Goal: Transaction & Acquisition: Book appointment/travel/reservation

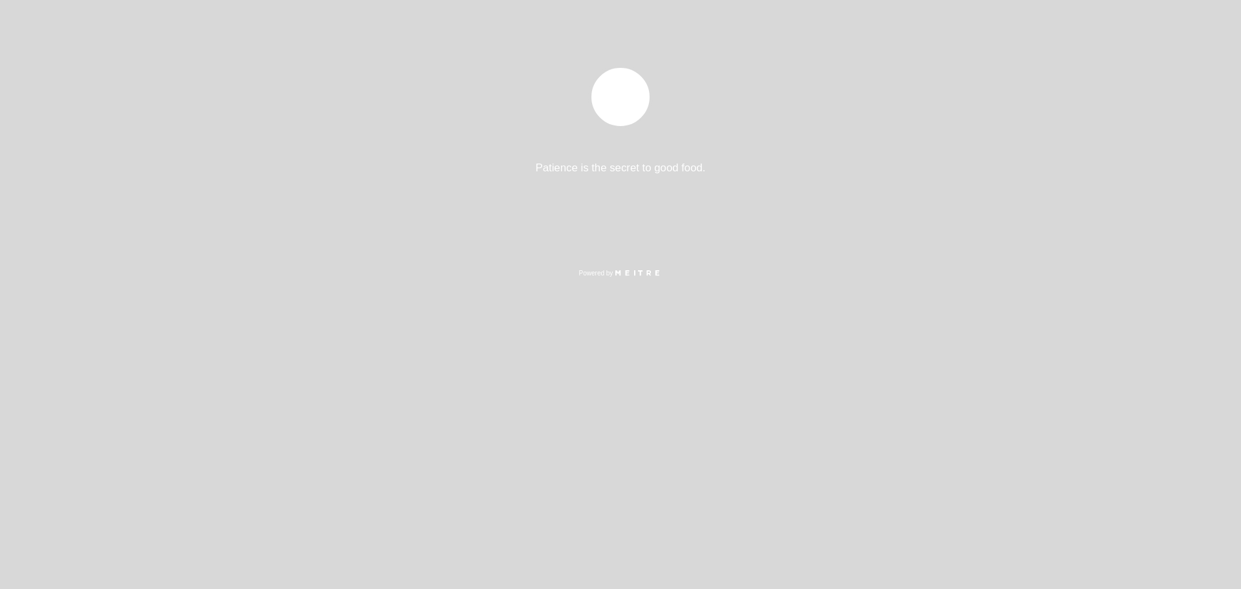
select select "es"
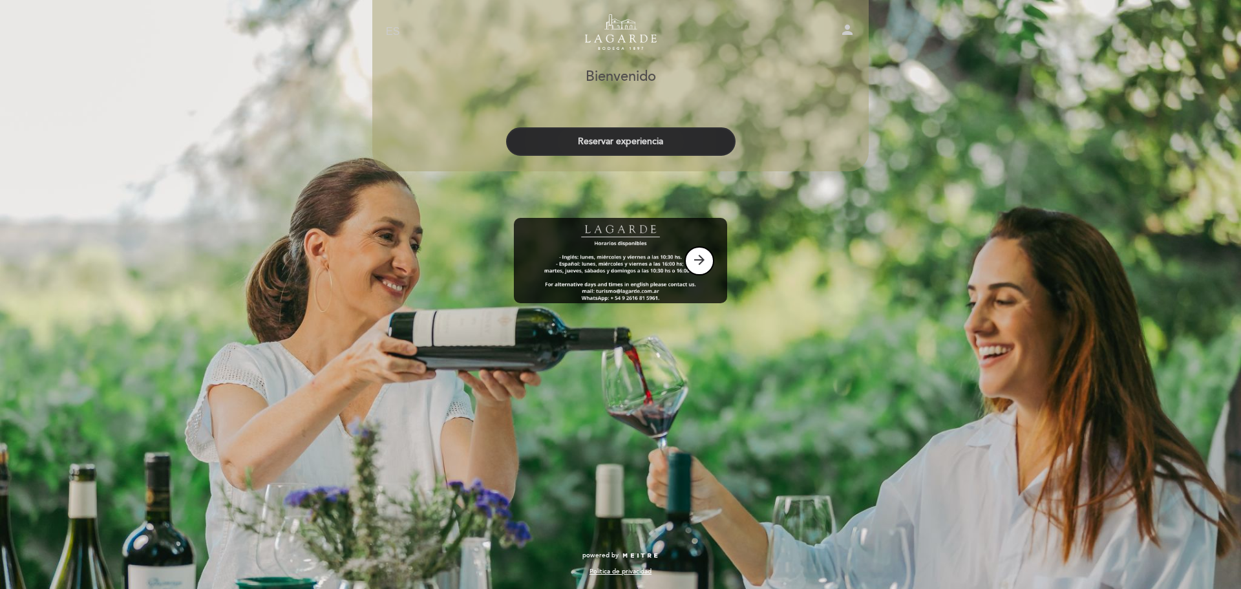
click at [619, 142] on button "Reservar experiencia" at bounding box center [620, 141] width 229 height 28
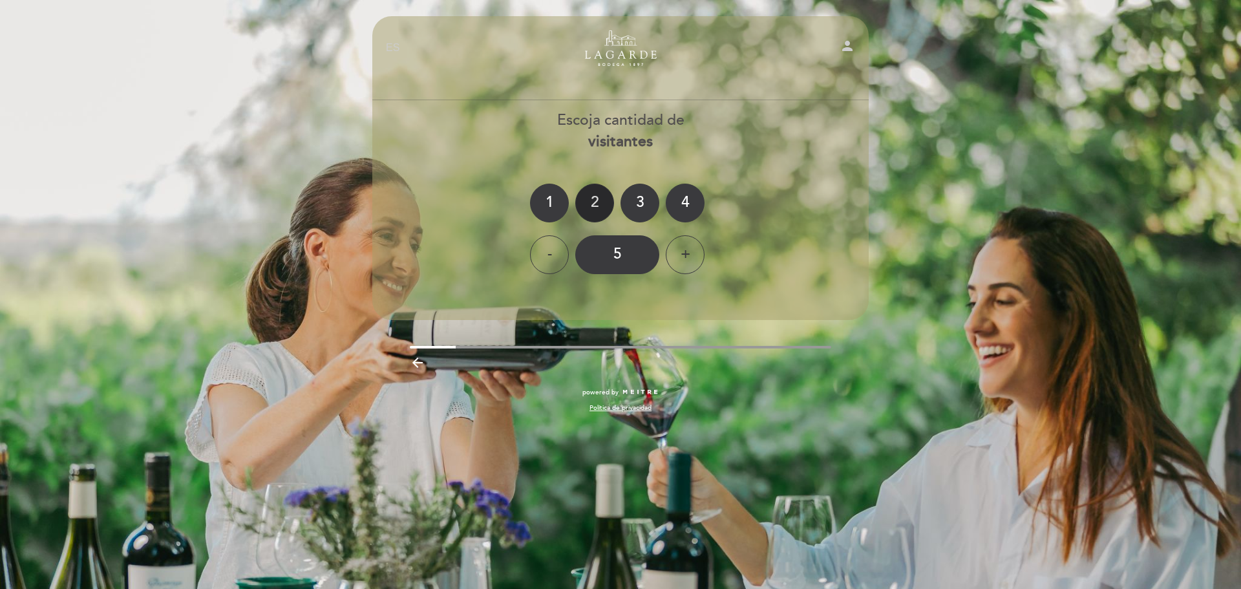
click at [599, 197] on div "2" at bounding box center [594, 203] width 39 height 39
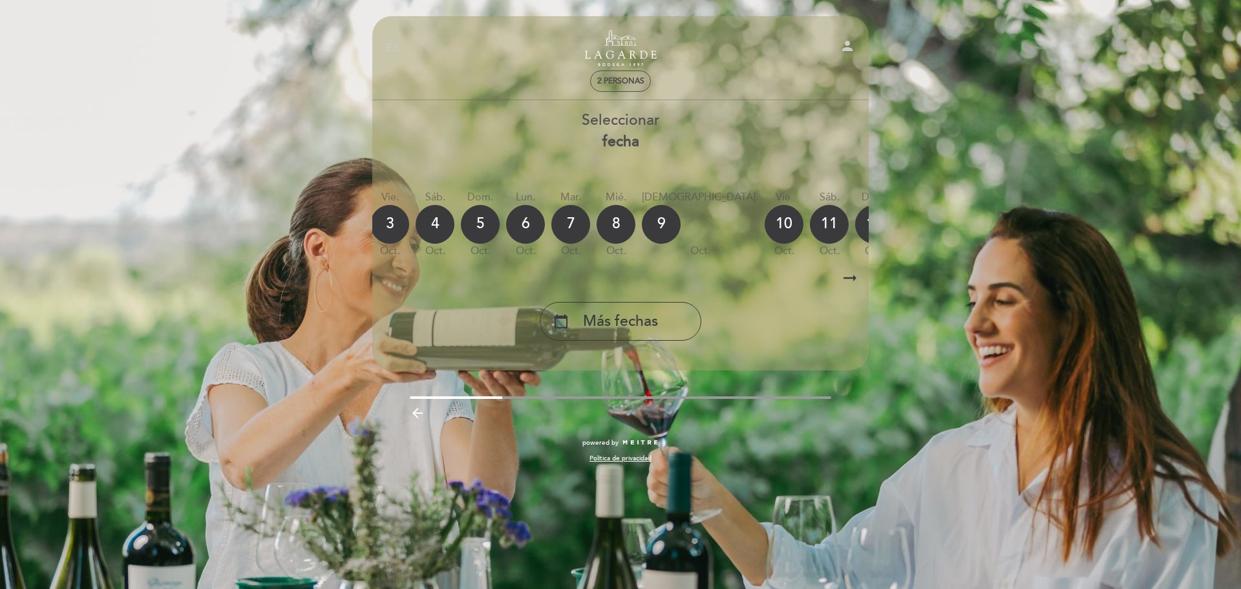
scroll to position [0, 56]
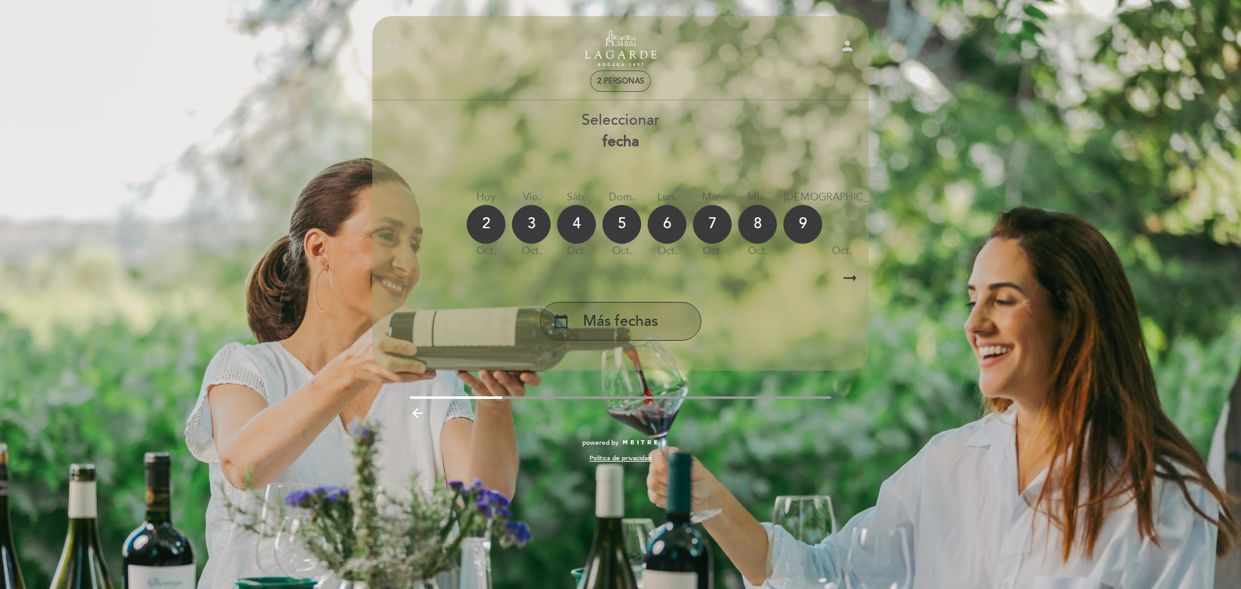
click at [657, 312] on div "calendar_today Más fechas" at bounding box center [621, 321] width 162 height 39
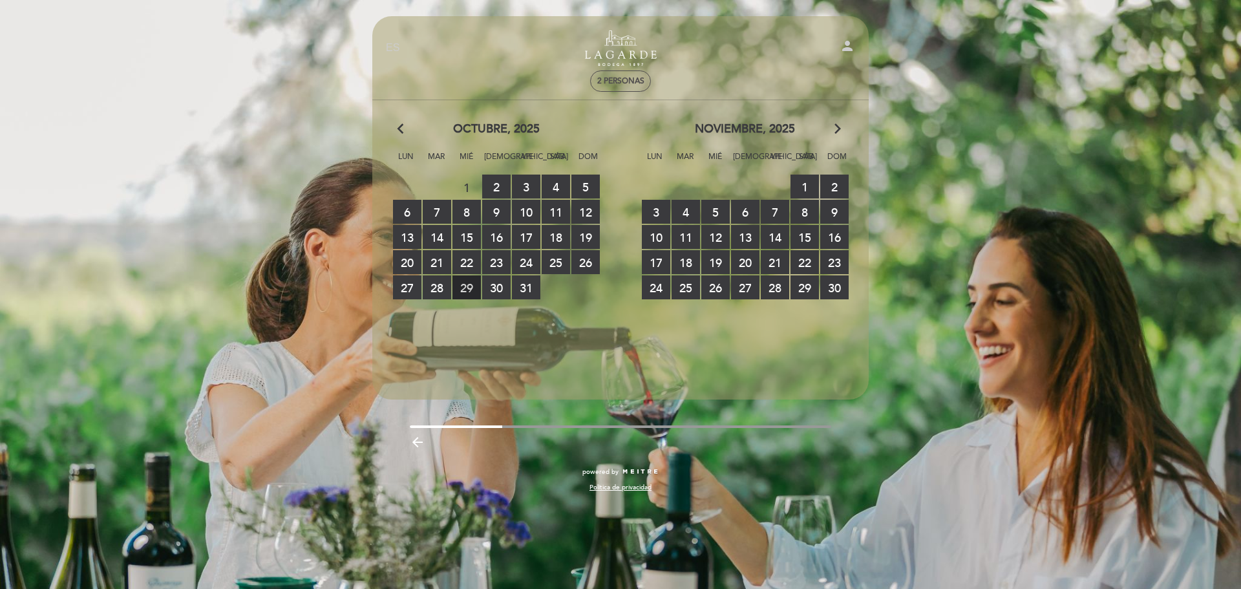
click at [463, 290] on span "29 RESERVAS DISPONIBLES" at bounding box center [467, 287] width 28 height 24
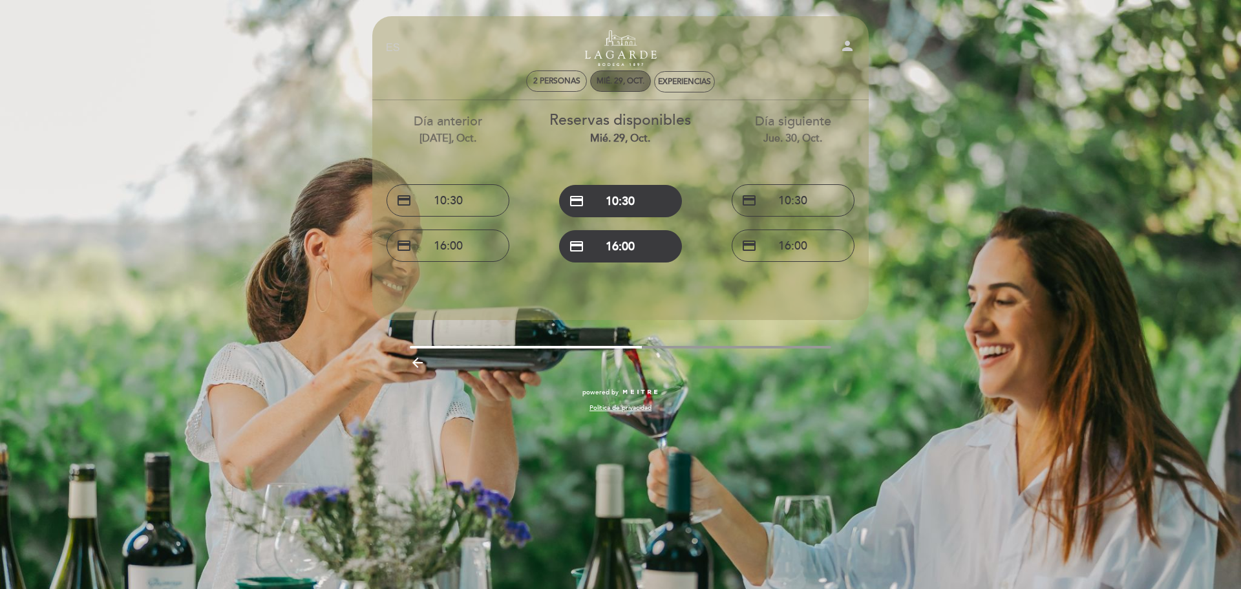
click at [619, 78] on div "mié. 29, oct." at bounding box center [621, 81] width 48 height 10
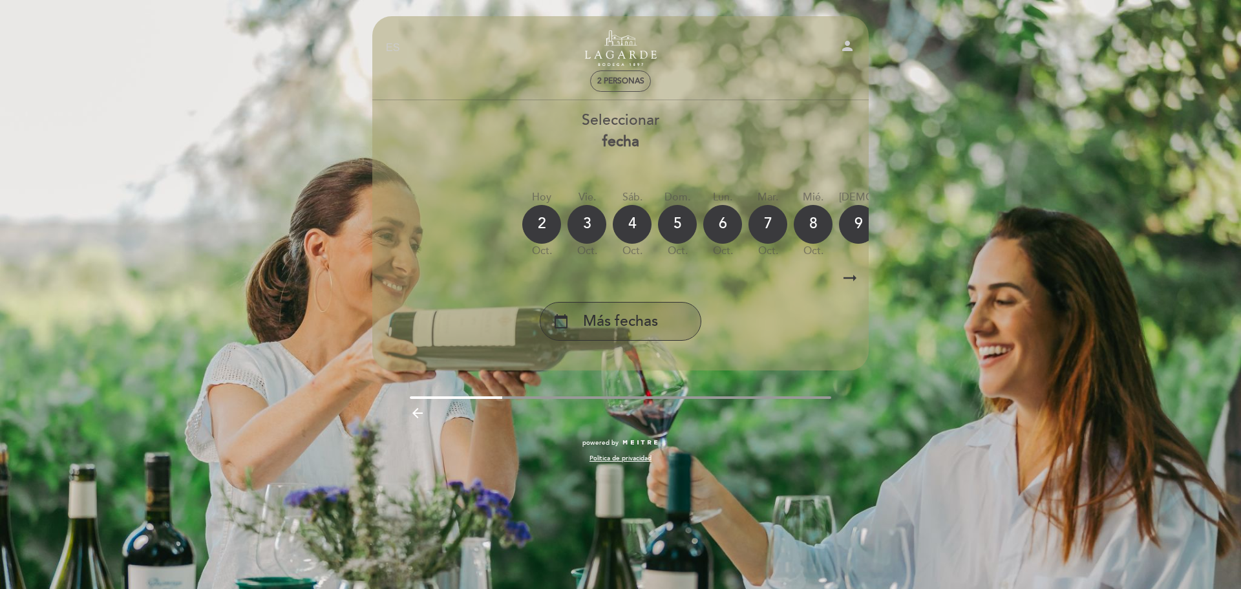
click at [610, 318] on span "Más fechas" at bounding box center [620, 321] width 75 height 21
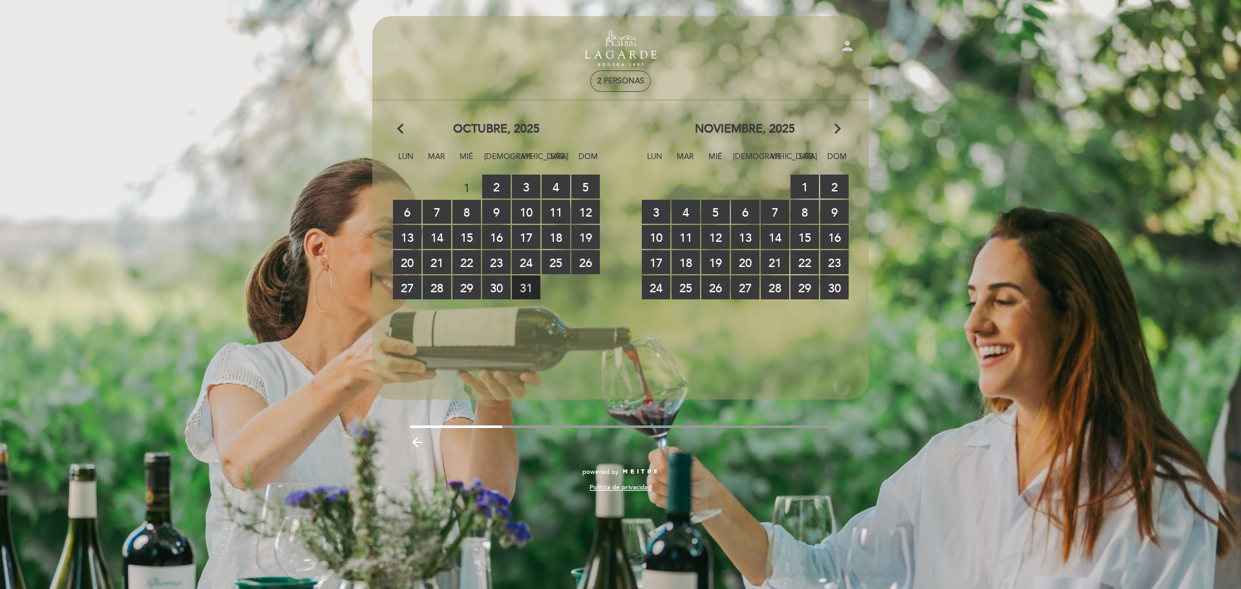
click at [524, 291] on span "31 RESERVAS DISPONIBLES" at bounding box center [526, 287] width 28 height 24
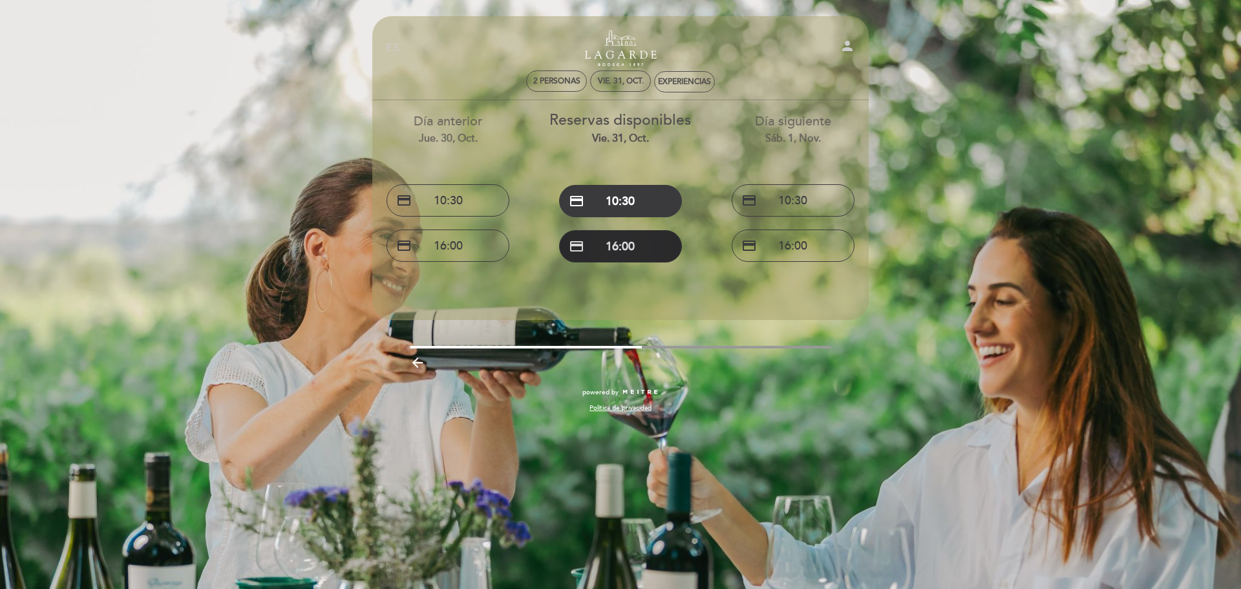
click at [632, 251] on button "credit_card 16:00" at bounding box center [620, 246] width 123 height 32
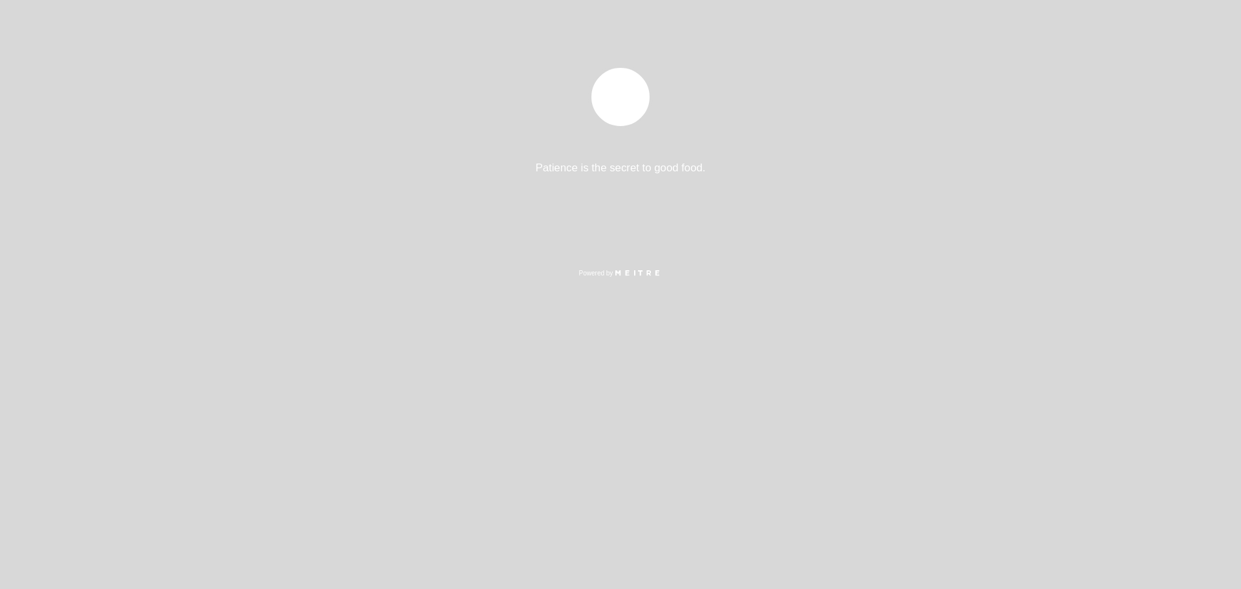
select select "es"
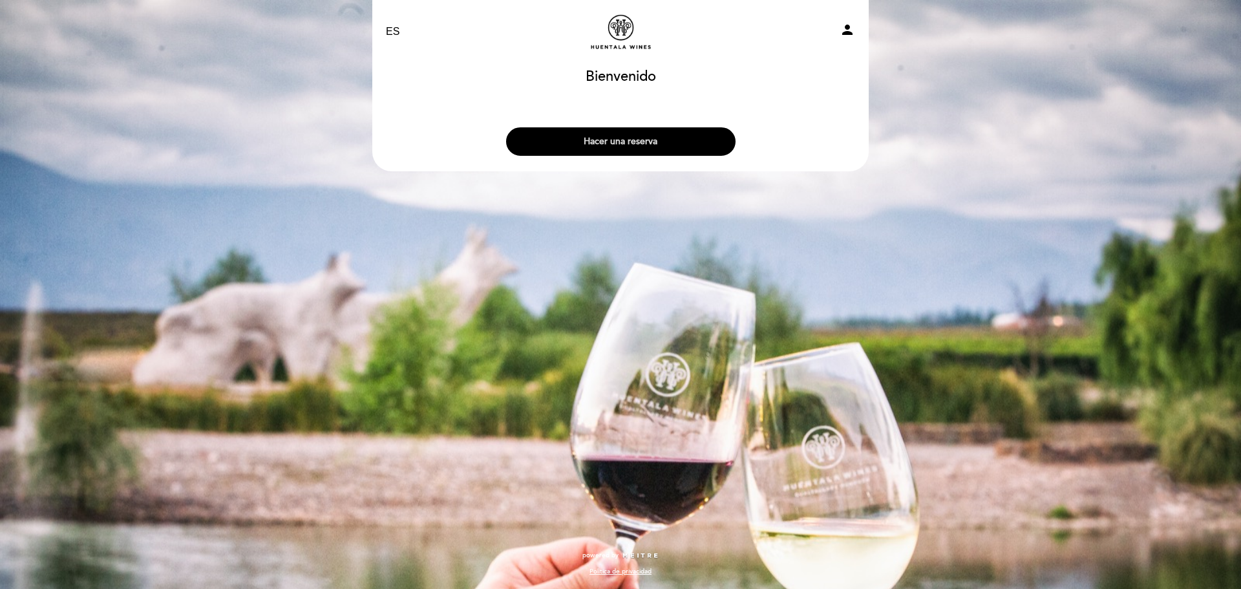
click at [612, 140] on button "Hacer una reserva" at bounding box center [620, 141] width 229 height 28
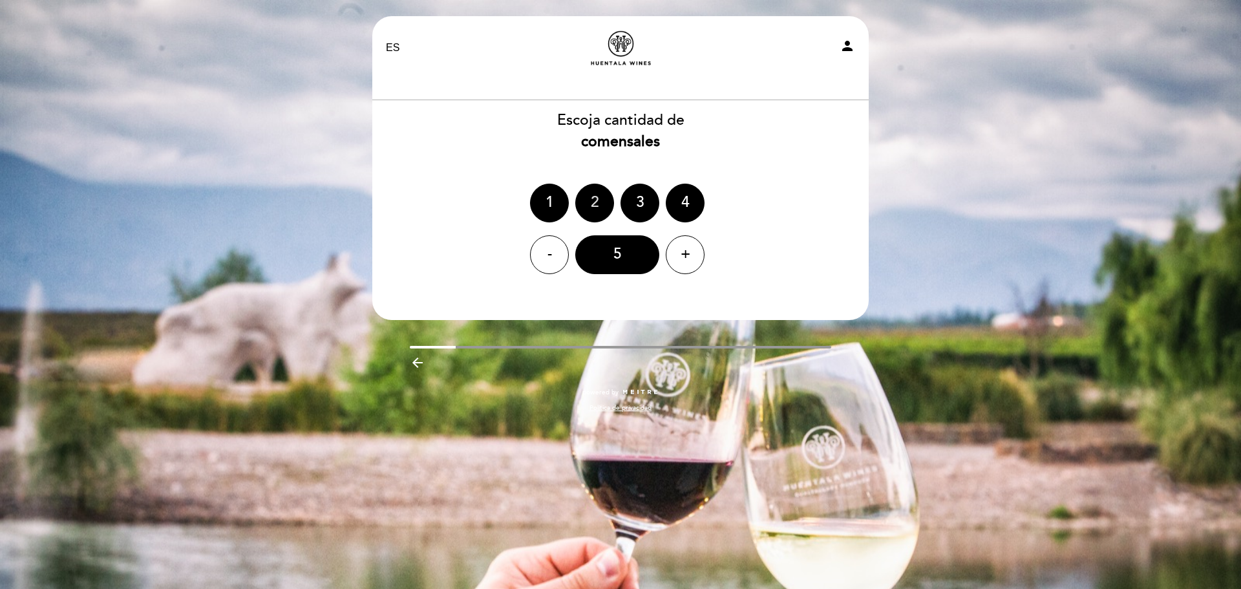
click at [604, 195] on div "2" at bounding box center [594, 203] width 39 height 39
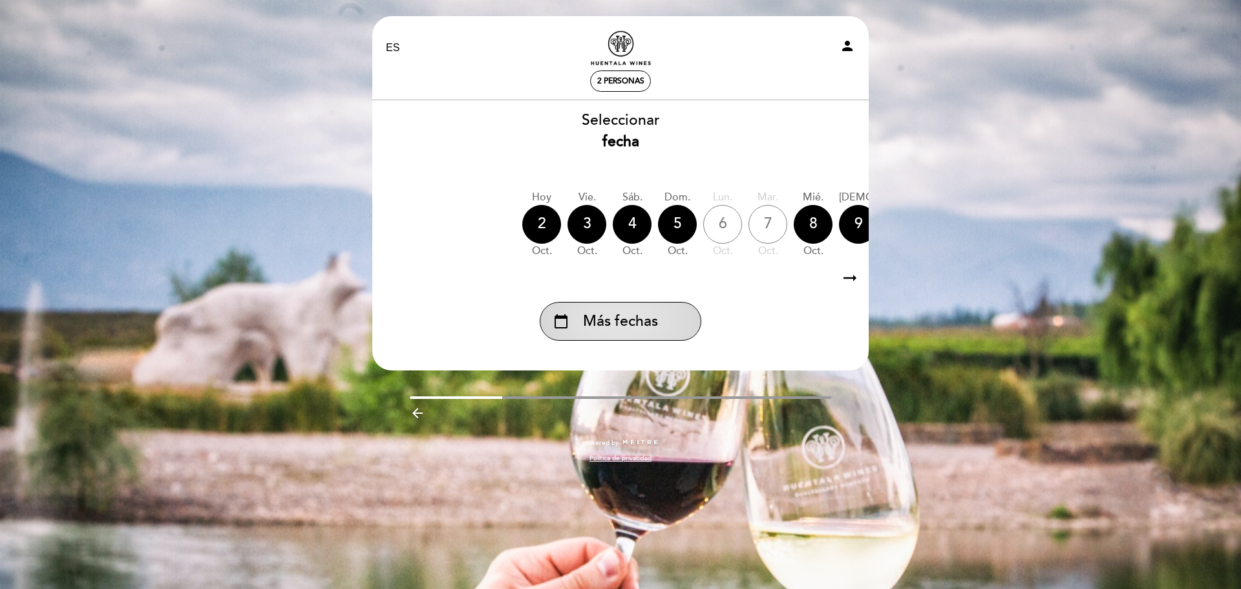
click at [646, 310] on div "calendar_today Más fechas" at bounding box center [621, 321] width 162 height 39
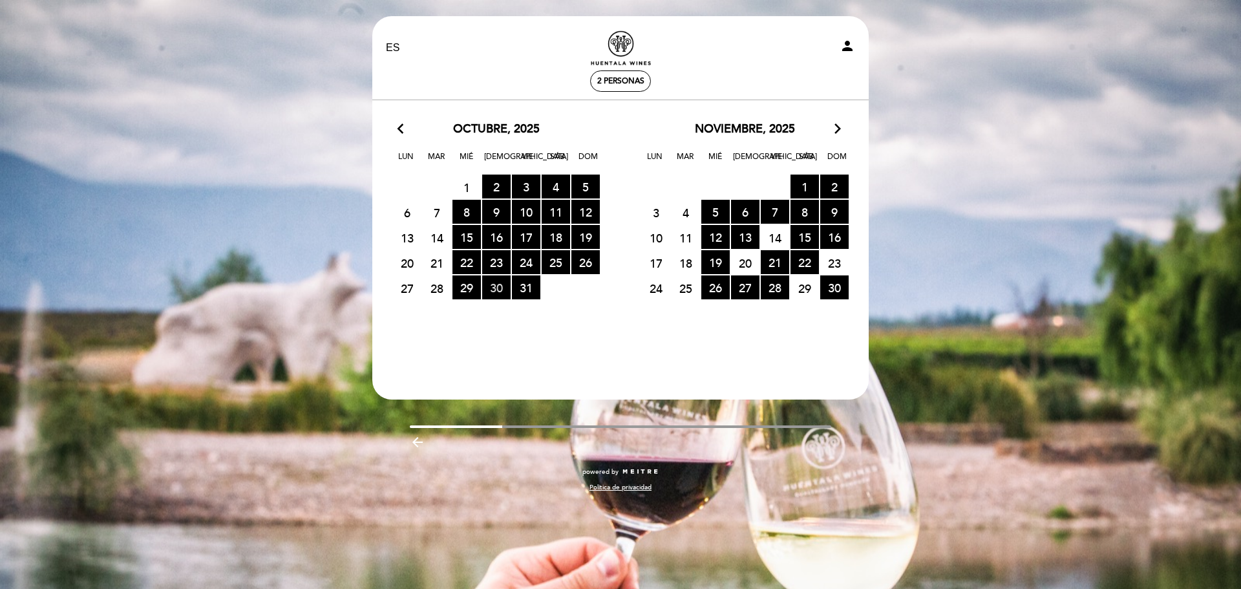
click at [496, 288] on span "30 RESERVAS DISPONIBLES" at bounding box center [496, 287] width 28 height 24
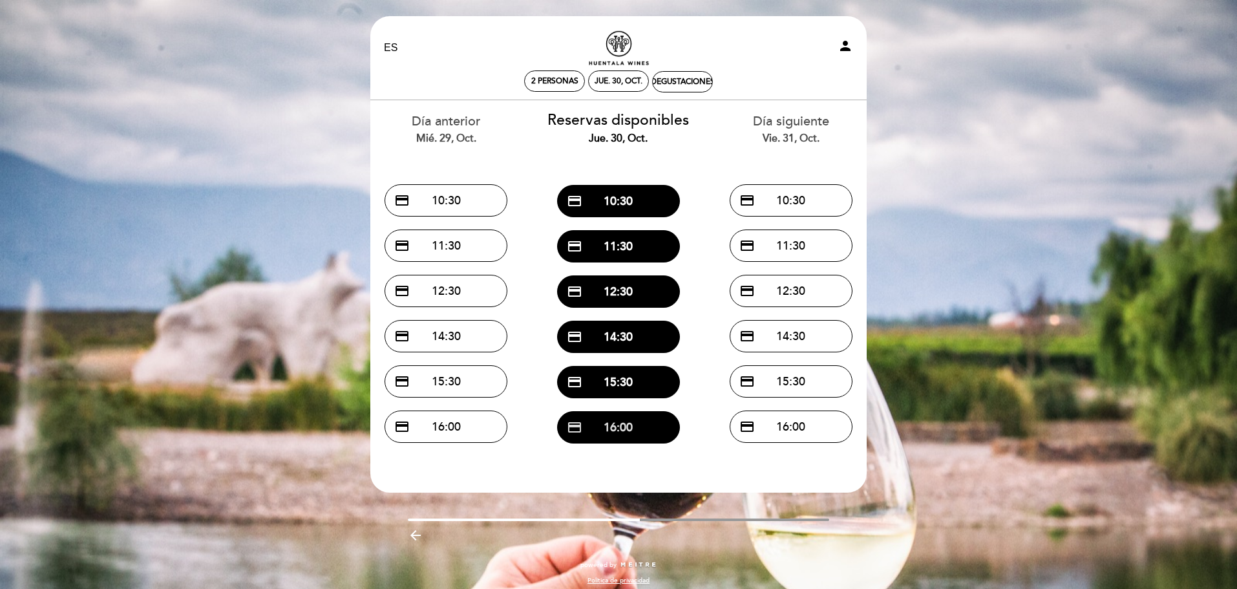
click at [650, 431] on button "credit_card 16:00" at bounding box center [618, 427] width 123 height 32
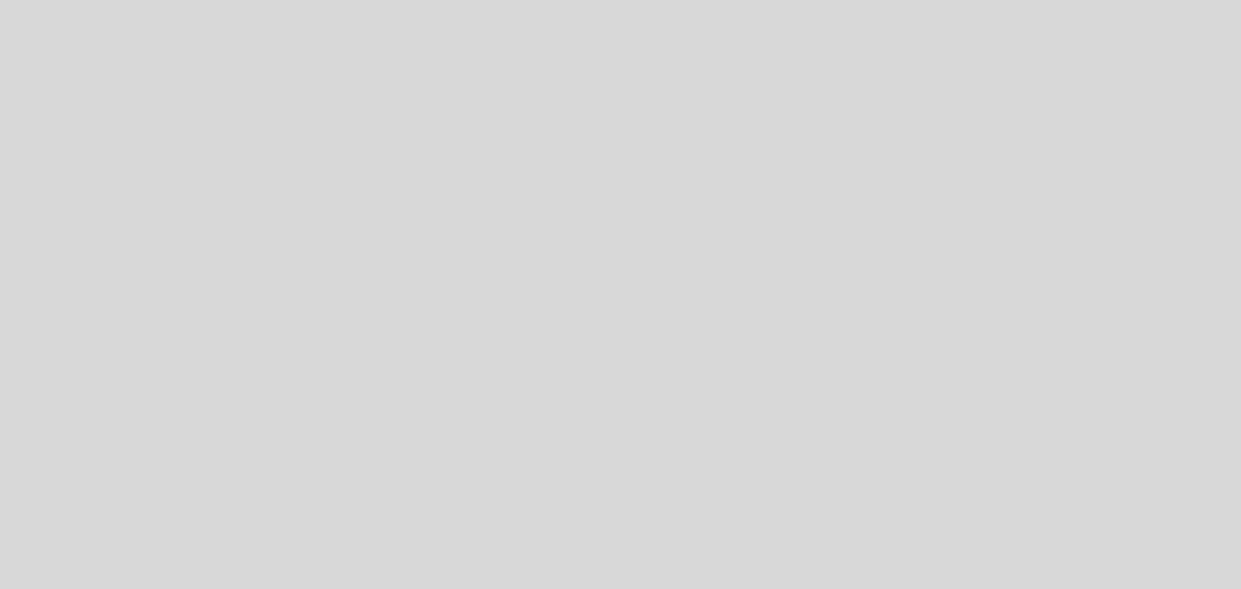
select select "es"
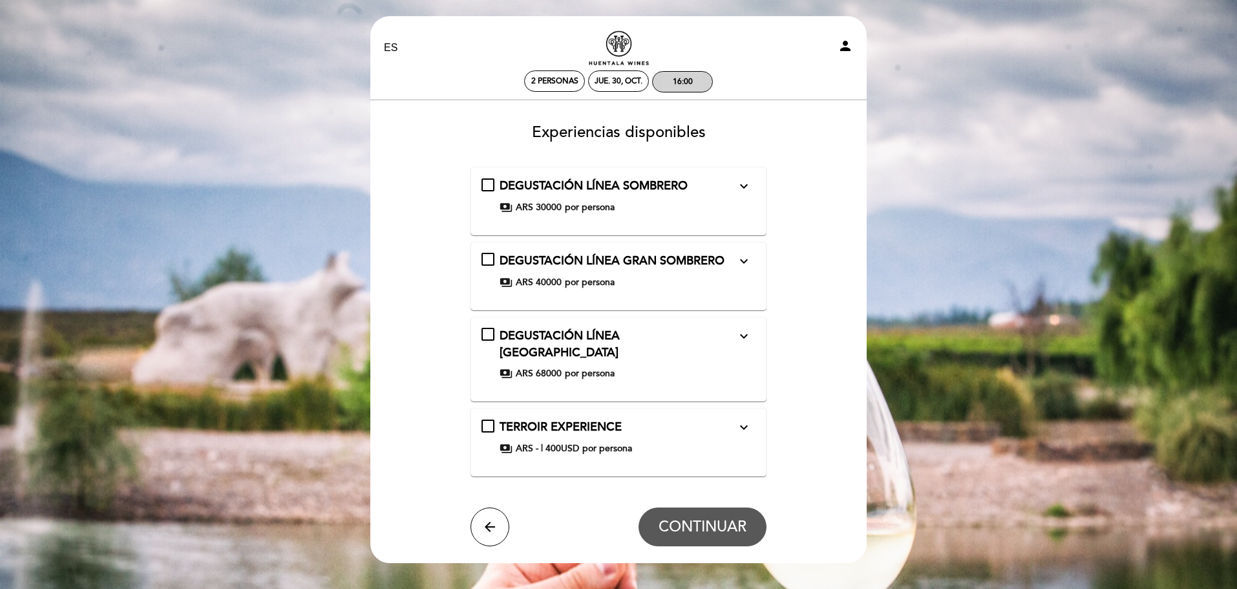
click at [682, 77] on div "16:00" at bounding box center [683, 82] width 20 height 10
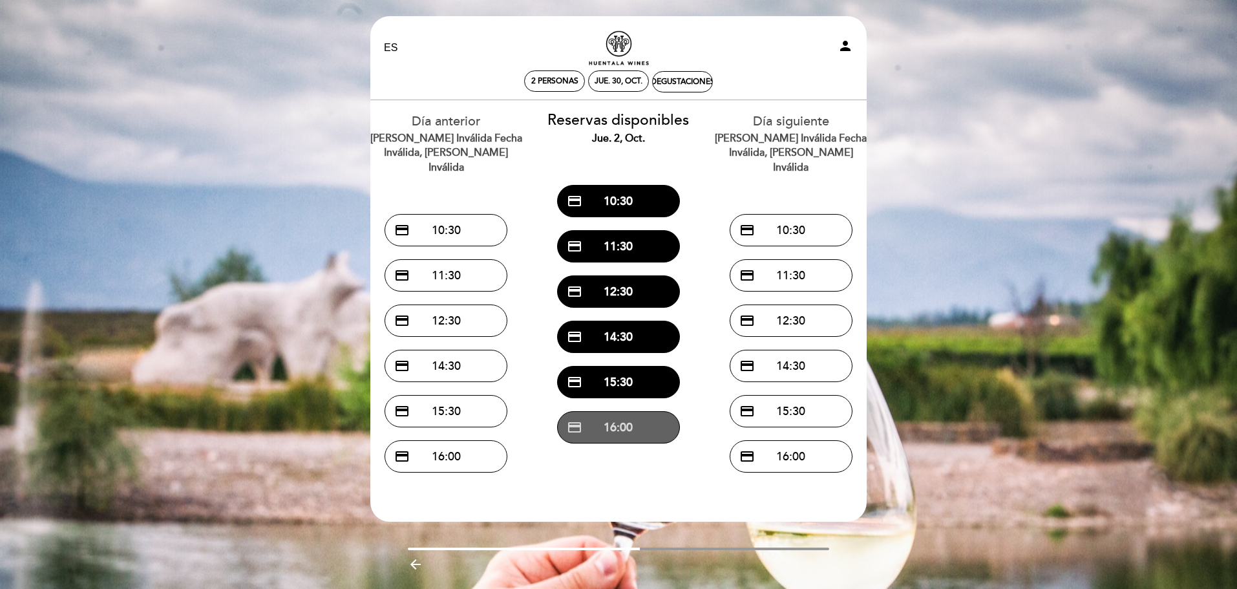
click at [609, 423] on button "credit_card 16:00" at bounding box center [618, 427] width 123 height 32
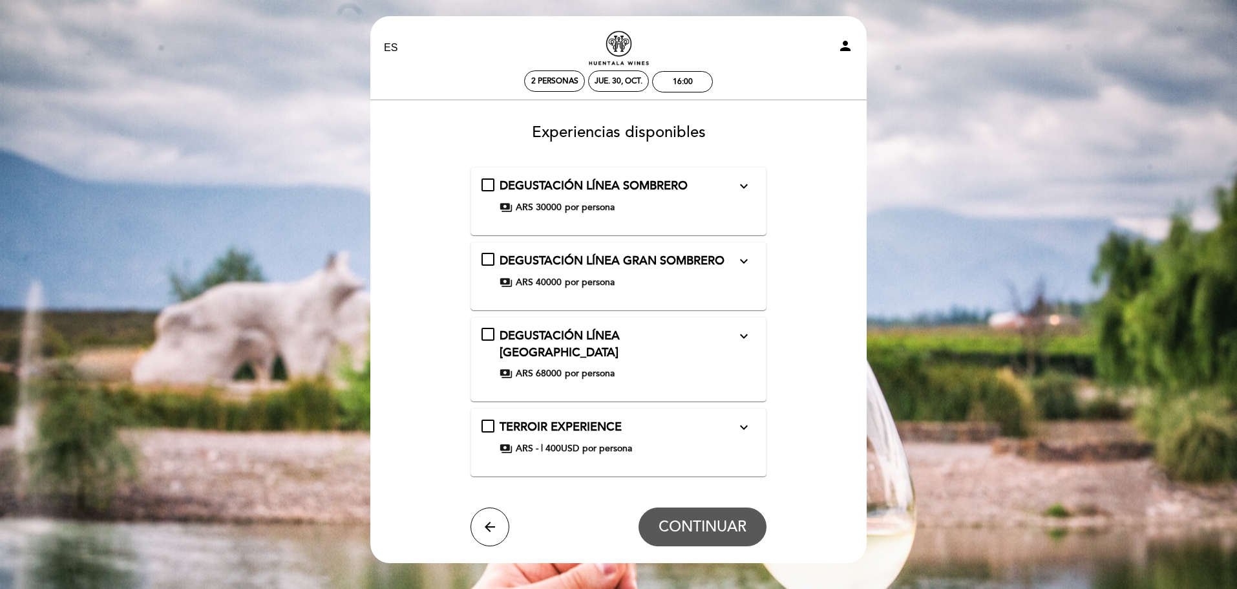
click at [746, 420] on icon "expand_more" at bounding box center [744, 428] width 16 height 16
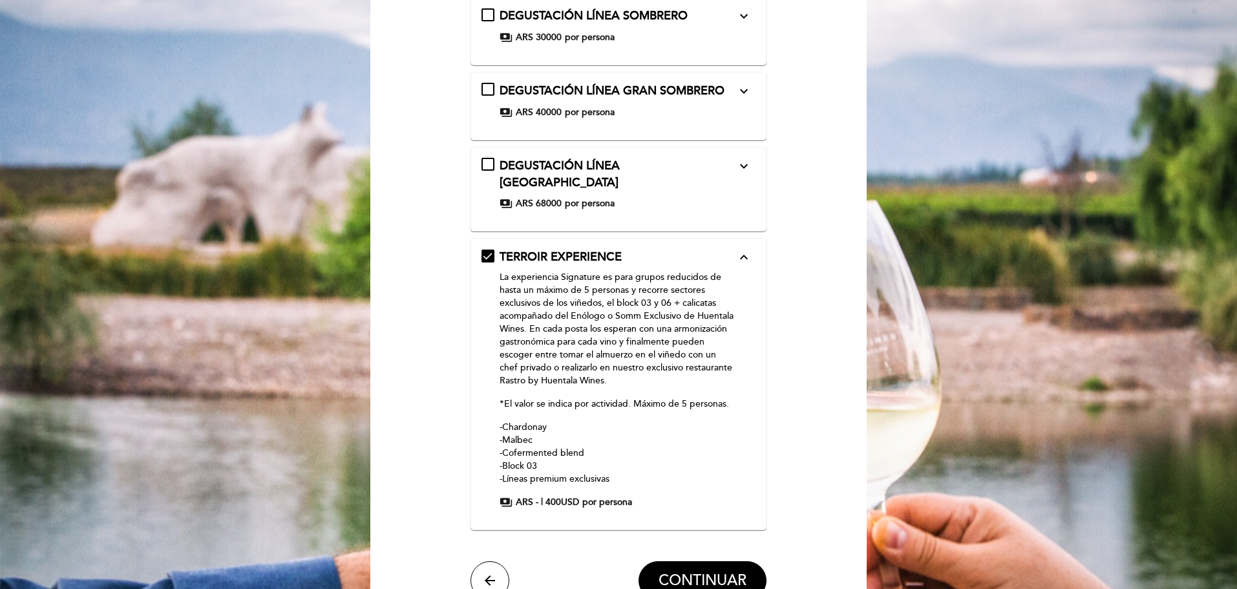
scroll to position [158, 0]
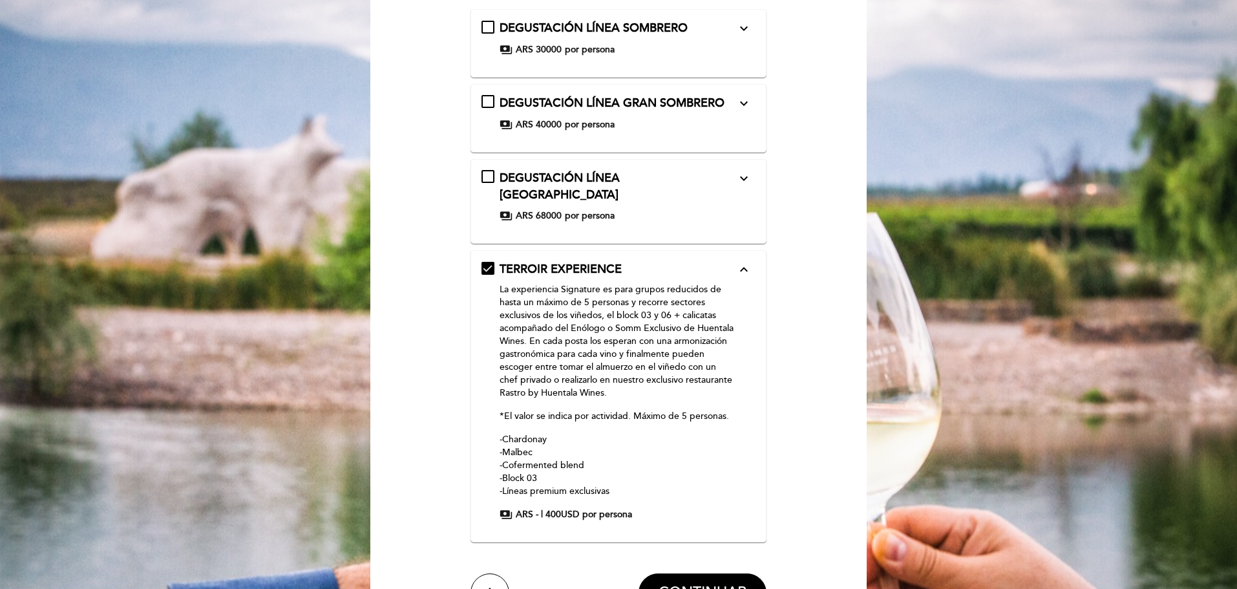
click at [531, 217] on div "DEGUSTACIÓN LÍNEA HUENTALA expand_more -Chardonnay Barrel Fermented -Huentala L…" at bounding box center [619, 201] width 297 height 85
click at [536, 209] on span "ARS 68000" at bounding box center [539, 215] width 46 height 13
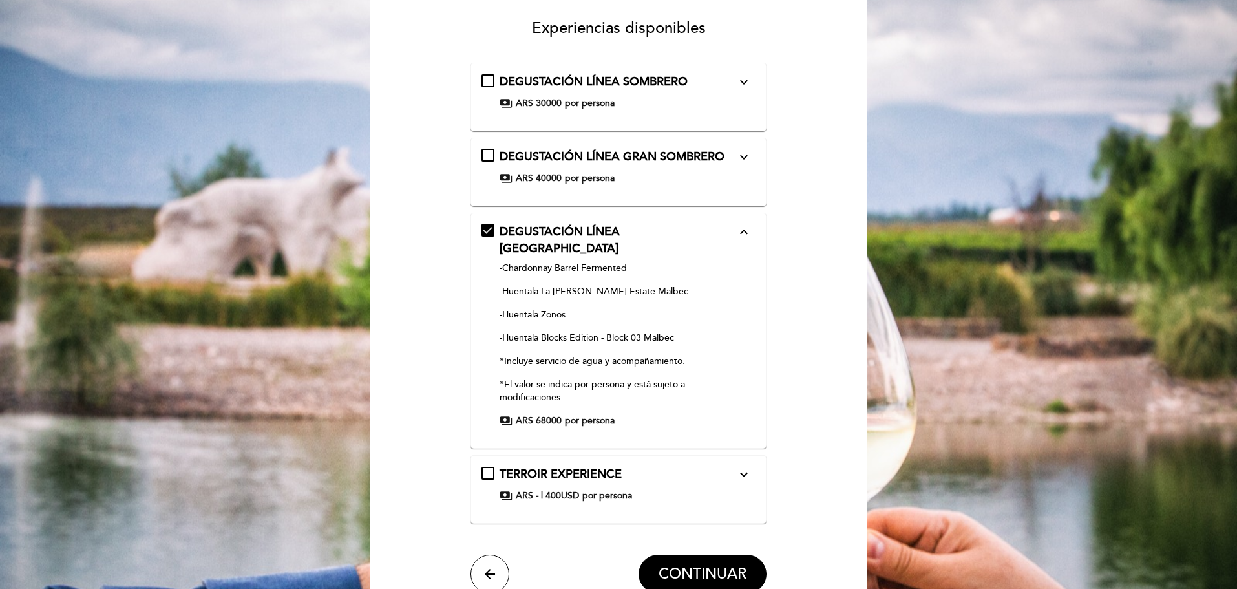
scroll to position [93, 0]
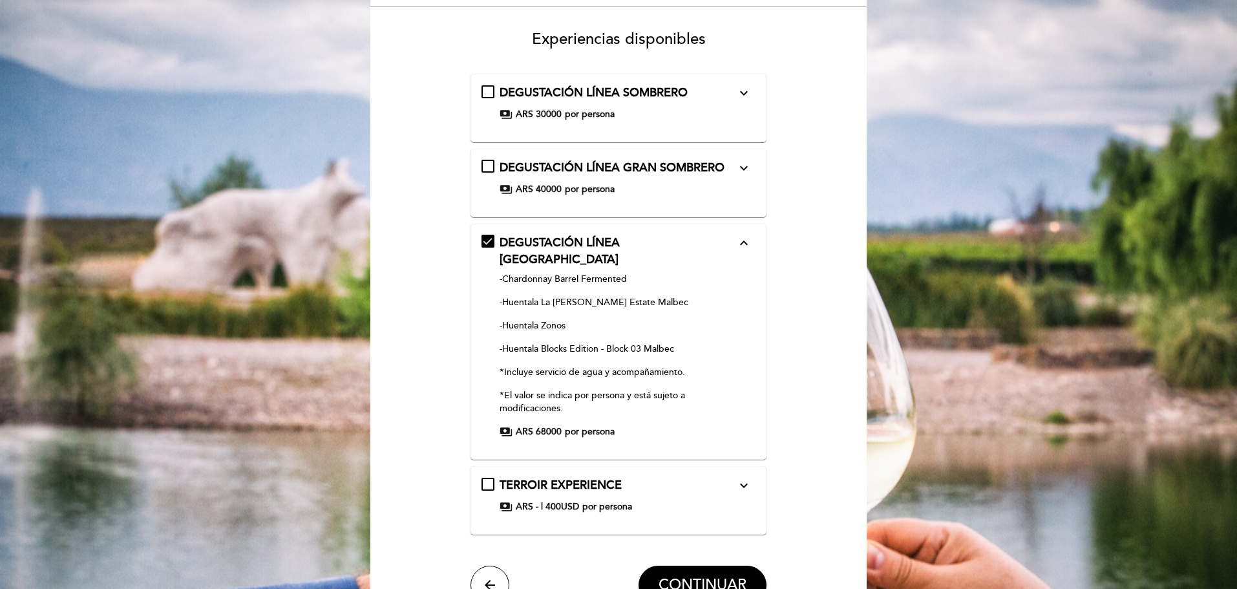
click at [634, 204] on div "DEGUSTACIÓN LÍNEA GRAN SOMBRERO expand_more -Chardonnay -Malbec -Cabernet Franc…" at bounding box center [619, 183] width 275 height 47
click at [653, 188] on div "payments ARS 40000 por persona" at bounding box center [618, 189] width 237 height 13
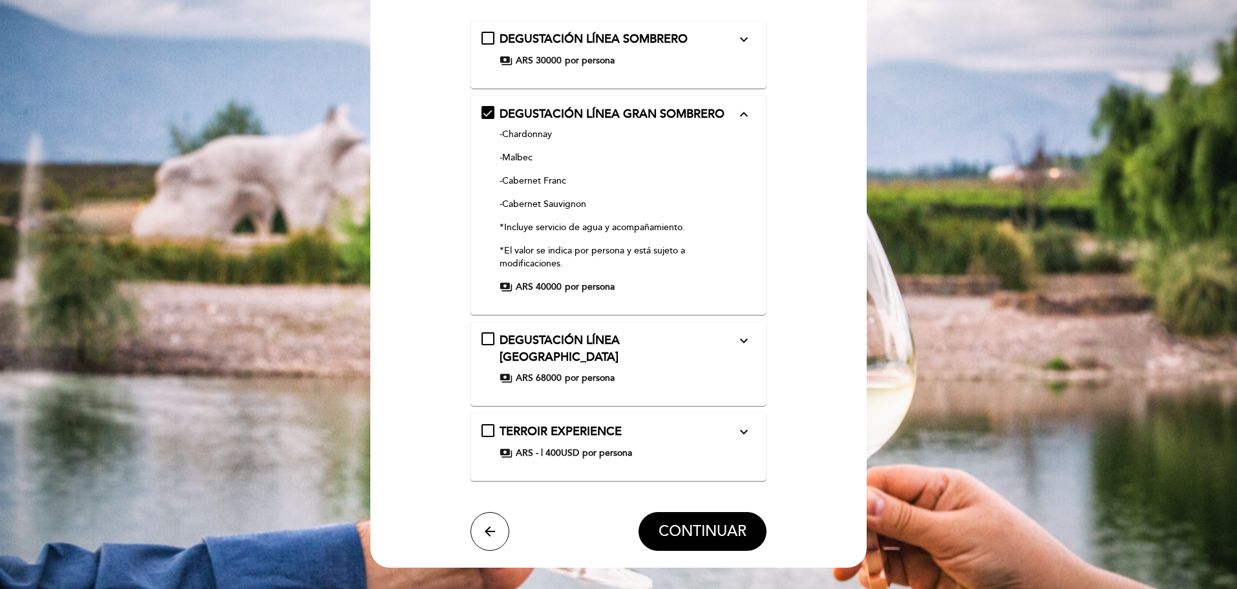
scroll to position [158, 0]
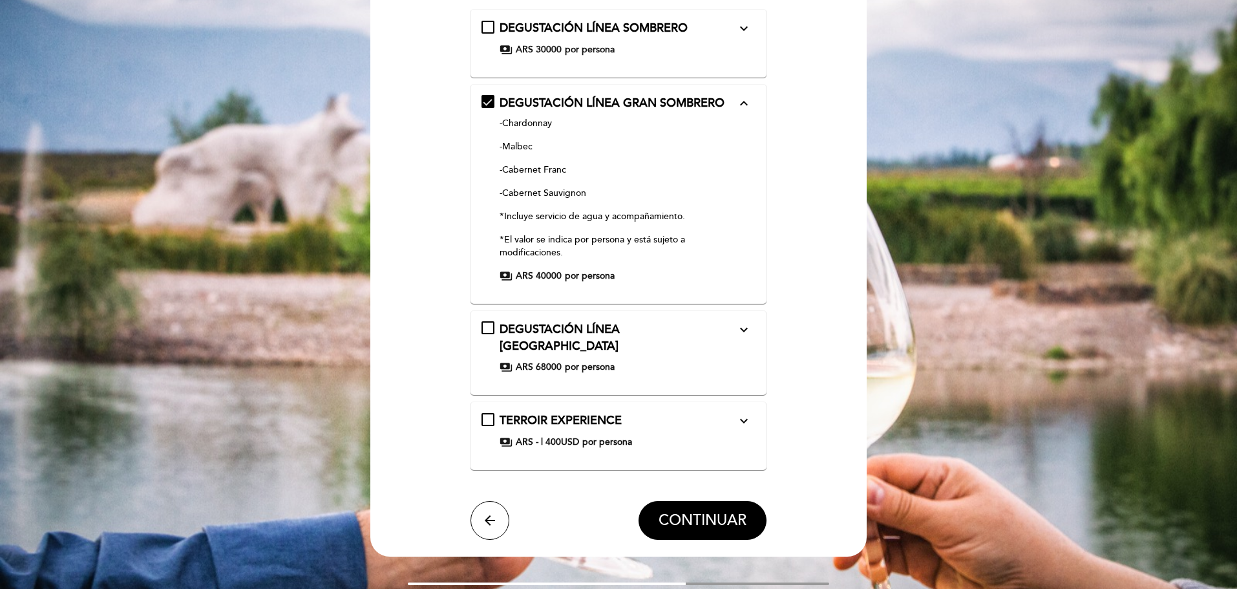
click at [647, 338] on div "DEGUSTACIÓN LÍNEA HUENTALA expand_more -Chardonnay Barrel Fermented -Huentala L…" at bounding box center [619, 347] width 275 height 52
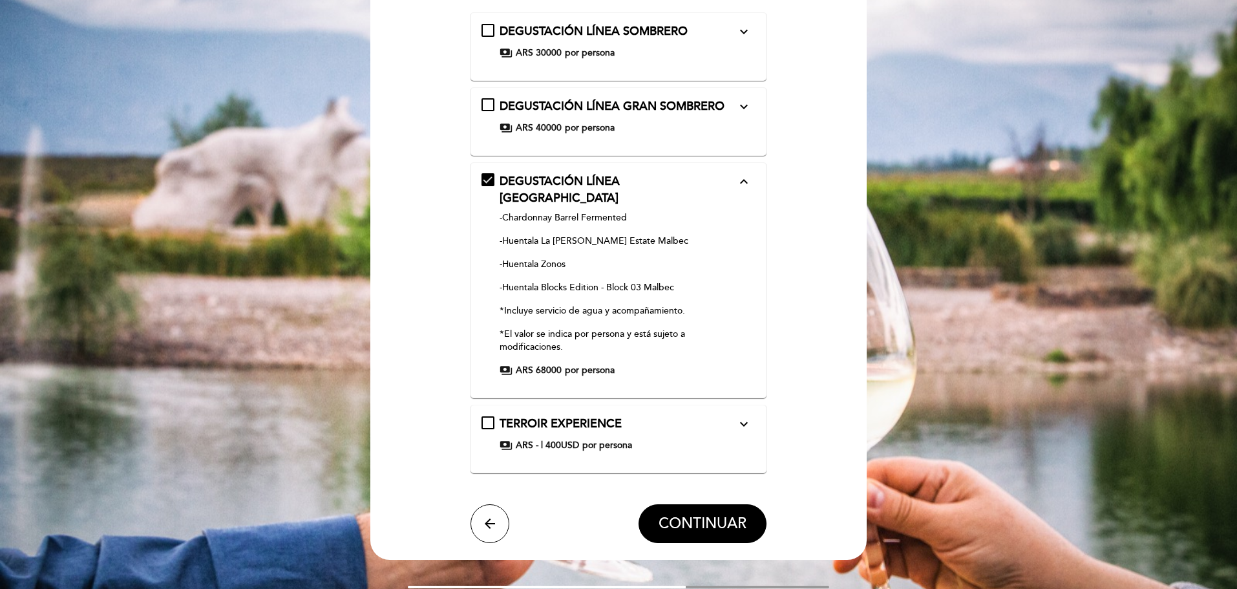
scroll to position [129, 0]
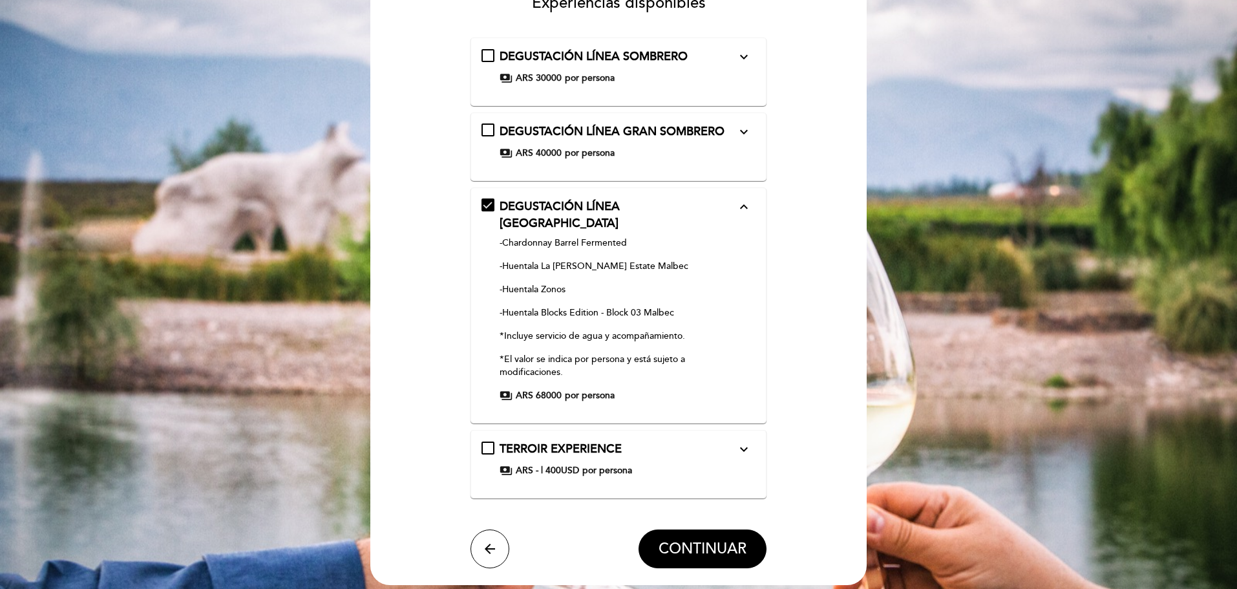
click at [629, 153] on div "payments ARS 40000 por persona" at bounding box center [618, 153] width 237 height 13
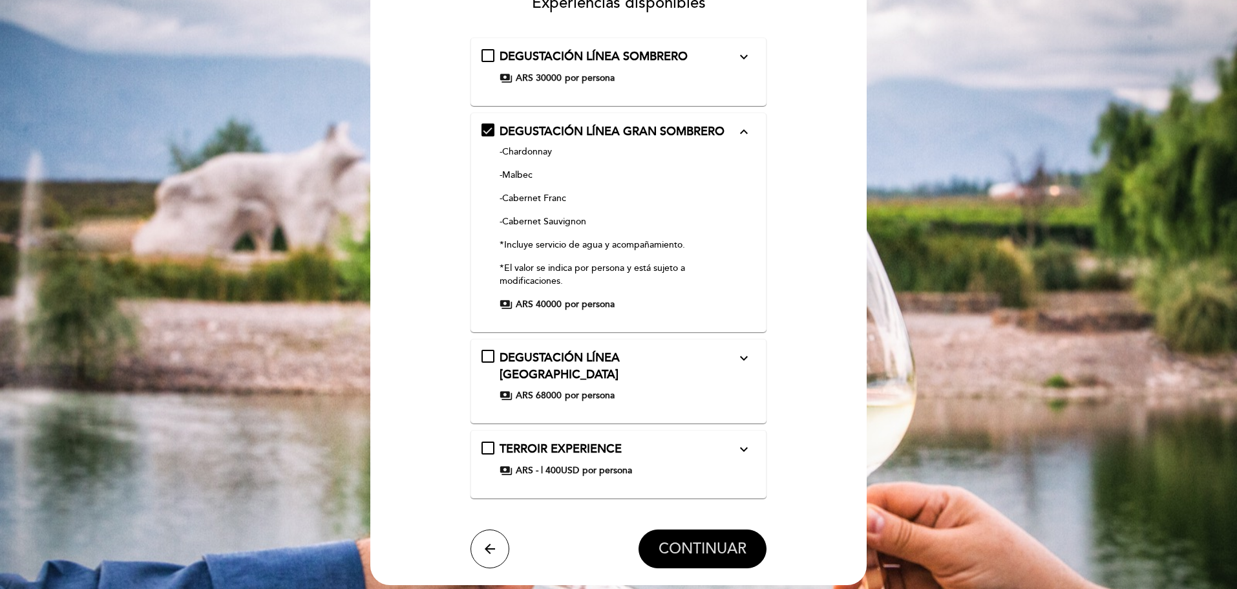
click at [680, 529] on button "CONTINUAR" at bounding box center [703, 548] width 128 height 39
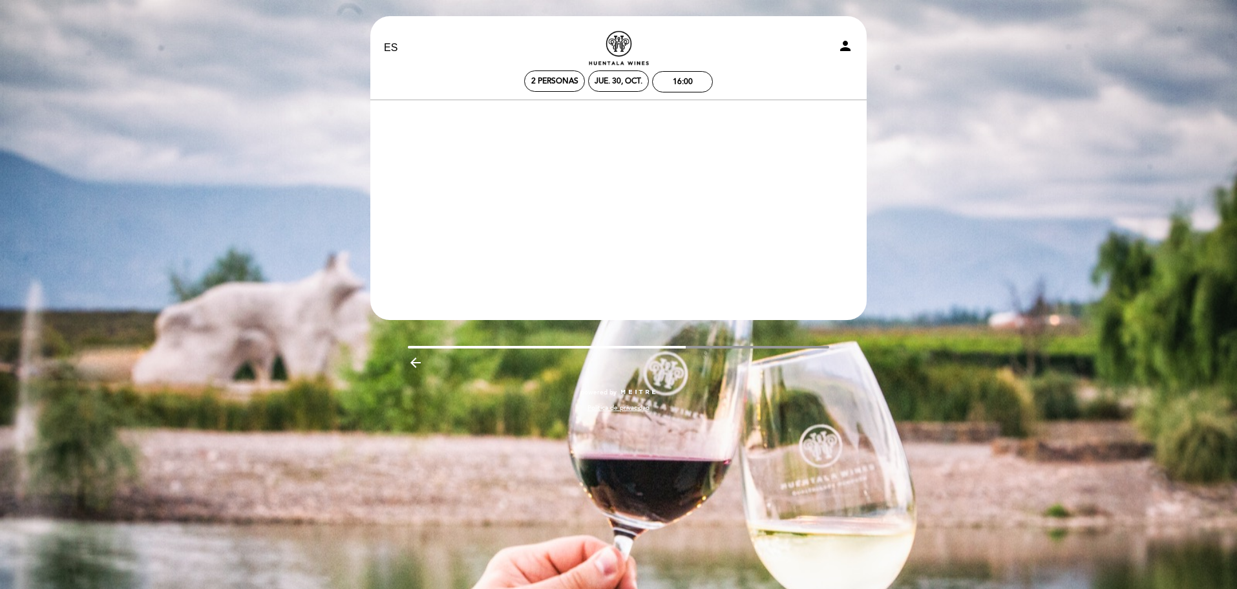
scroll to position [0, 0]
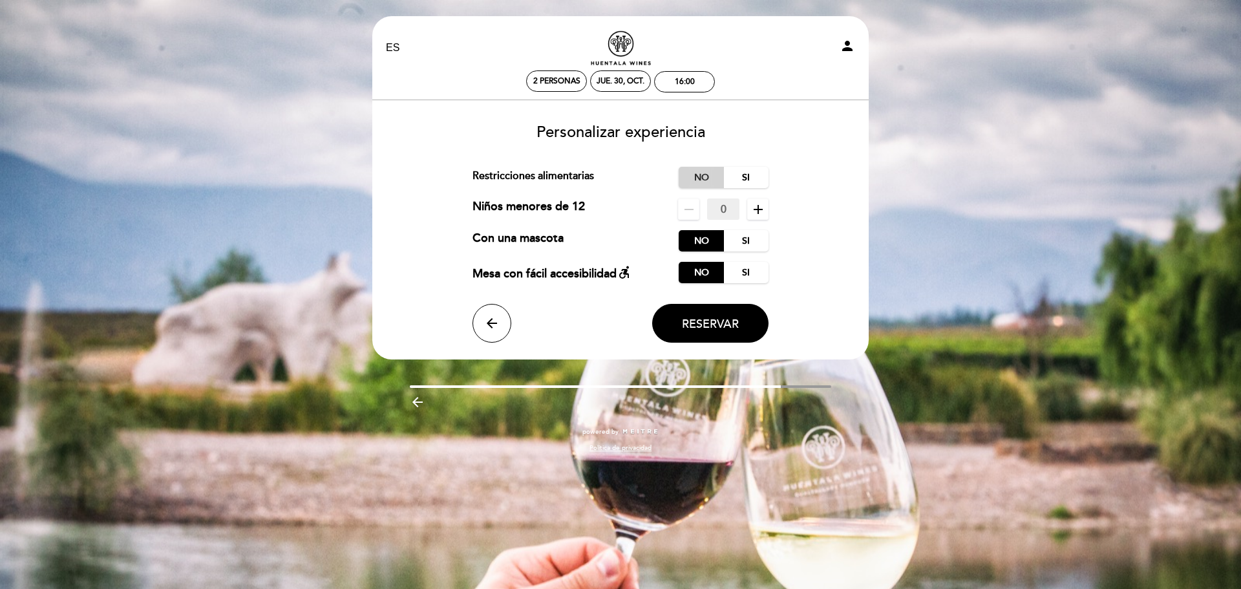
click at [692, 175] on label "No" at bounding box center [701, 177] width 45 height 21
click at [719, 321] on span "Reservar" at bounding box center [710, 324] width 57 height 14
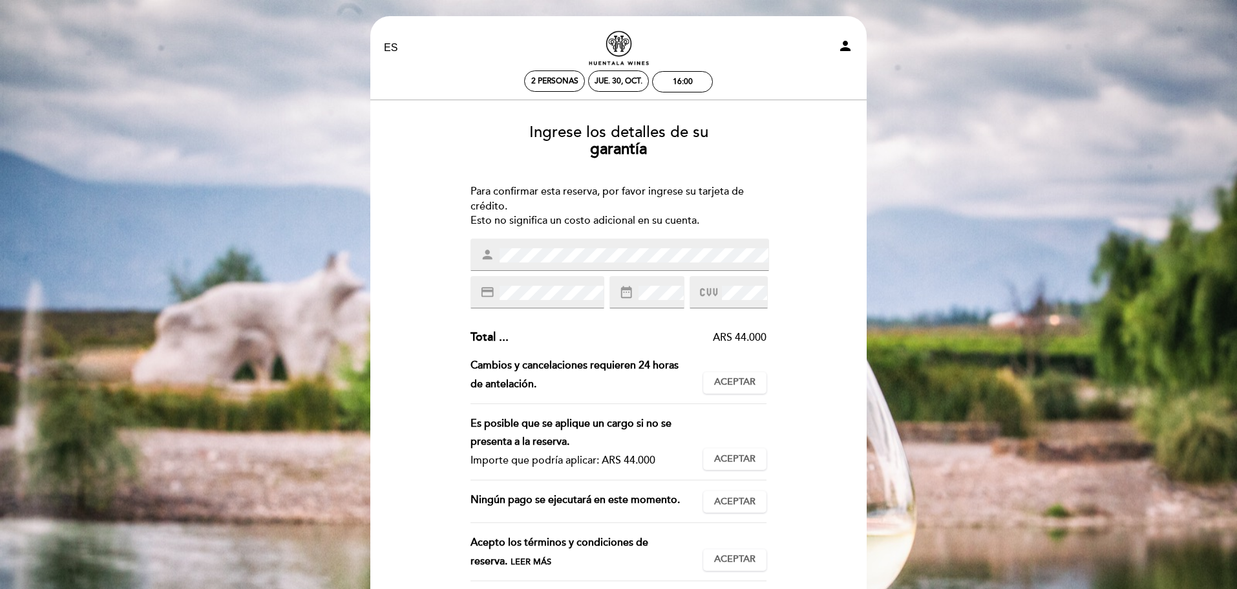
click at [612, 263] on div "person" at bounding box center [620, 255] width 299 height 32
click at [747, 171] on div "Ingrese los detalles de su garantía Para confirmar esta reserva, por favor ingr…" at bounding box center [618, 377] width 478 height 527
click at [655, 285] on span at bounding box center [660, 293] width 48 height 16
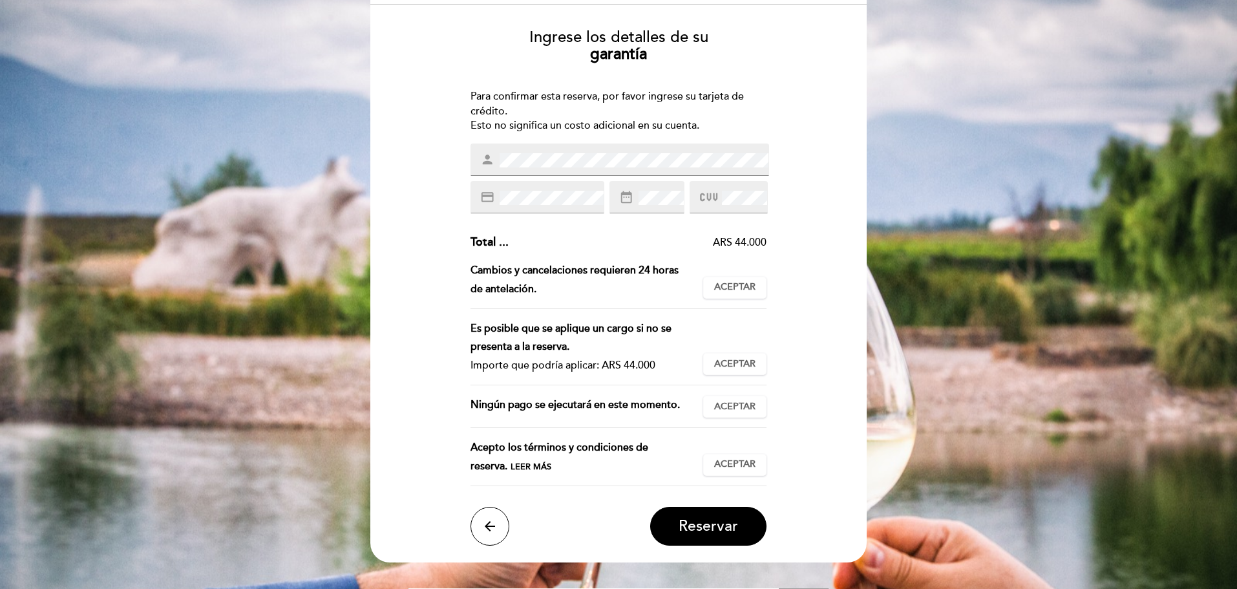
scroll to position [129, 0]
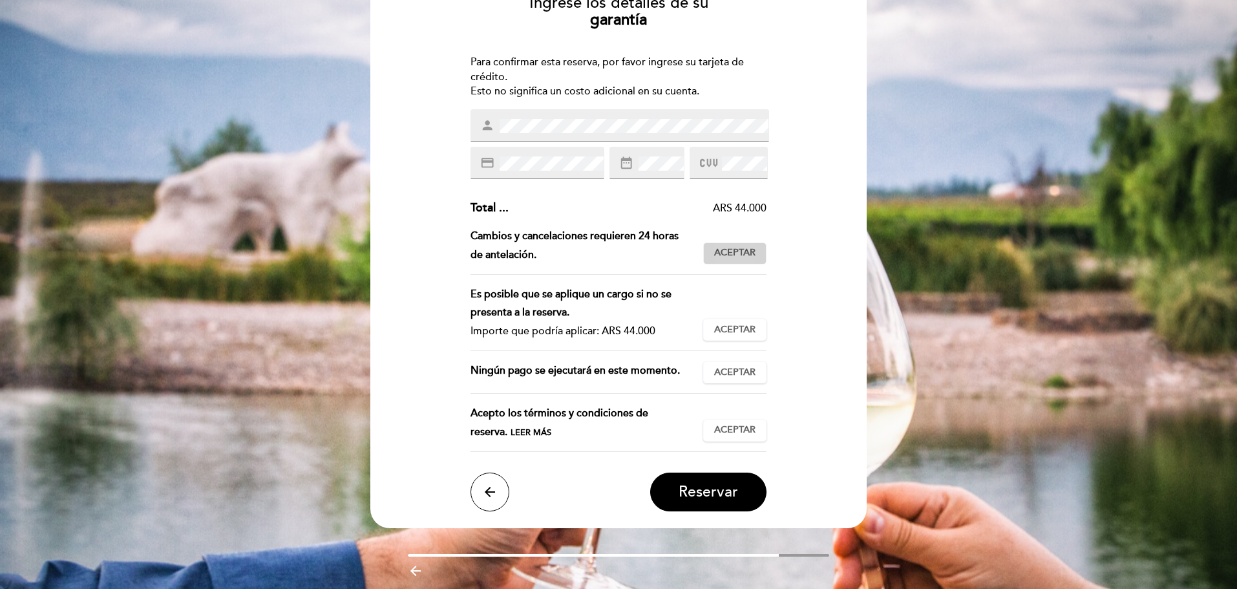
click at [730, 244] on button "Aceptar Aceptado" at bounding box center [734, 253] width 63 height 22
drag, startPoint x: 719, startPoint y: 322, endPoint x: 722, endPoint y: 328, distance: 6.7
click at [721, 324] on button "Aceptar Aceptado" at bounding box center [734, 330] width 63 height 22
click at [728, 357] on div "Subtotal : ARS 44.000 Cargo por servicio : ARS 0 (0%) Impuesto : ARS 0 (0%) Tot…" at bounding box center [619, 297] width 297 height 194
click at [738, 389] on div "Ningún pago se ejecutará en este momento. Aceptar Aceptado" at bounding box center [619, 377] width 297 height 32
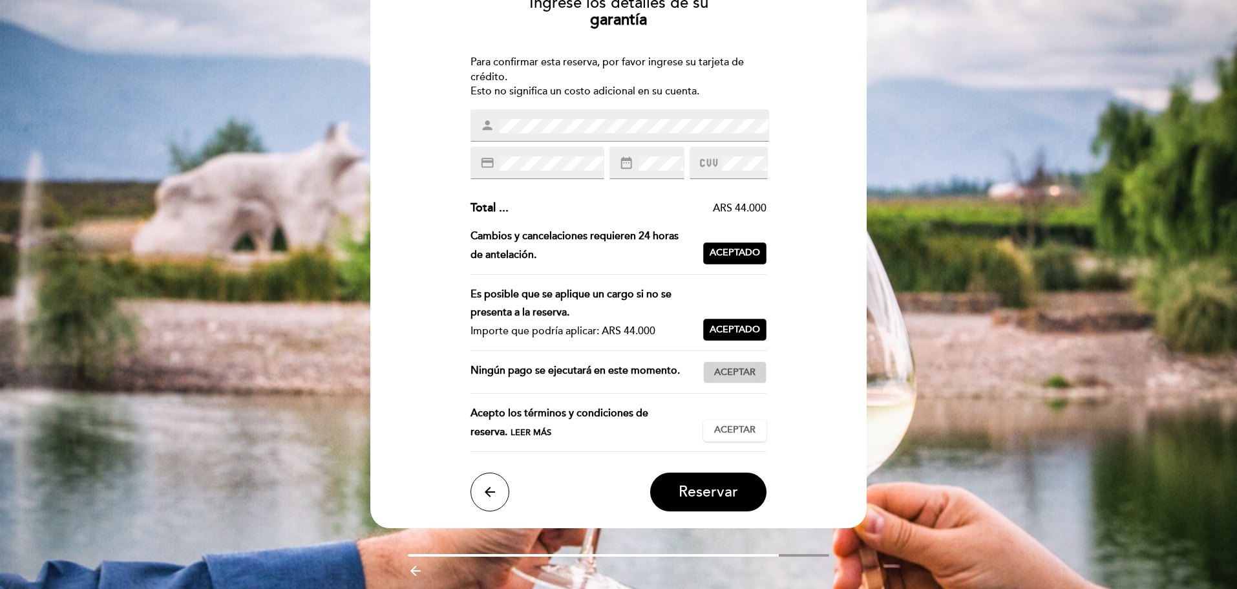
click at [732, 374] on span "Aceptar" at bounding box center [734, 373] width 41 height 14
click at [740, 438] on button "Aceptar Aceptado" at bounding box center [734, 431] width 63 height 22
click at [716, 478] on button "Reservar" at bounding box center [708, 492] width 116 height 39
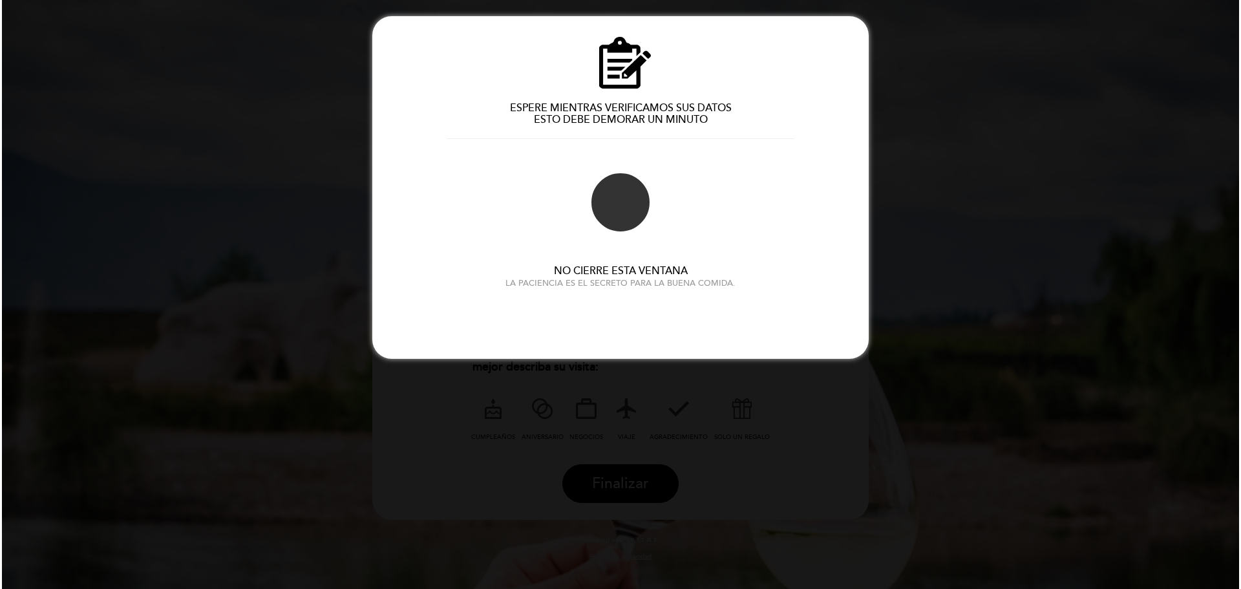
scroll to position [0, 0]
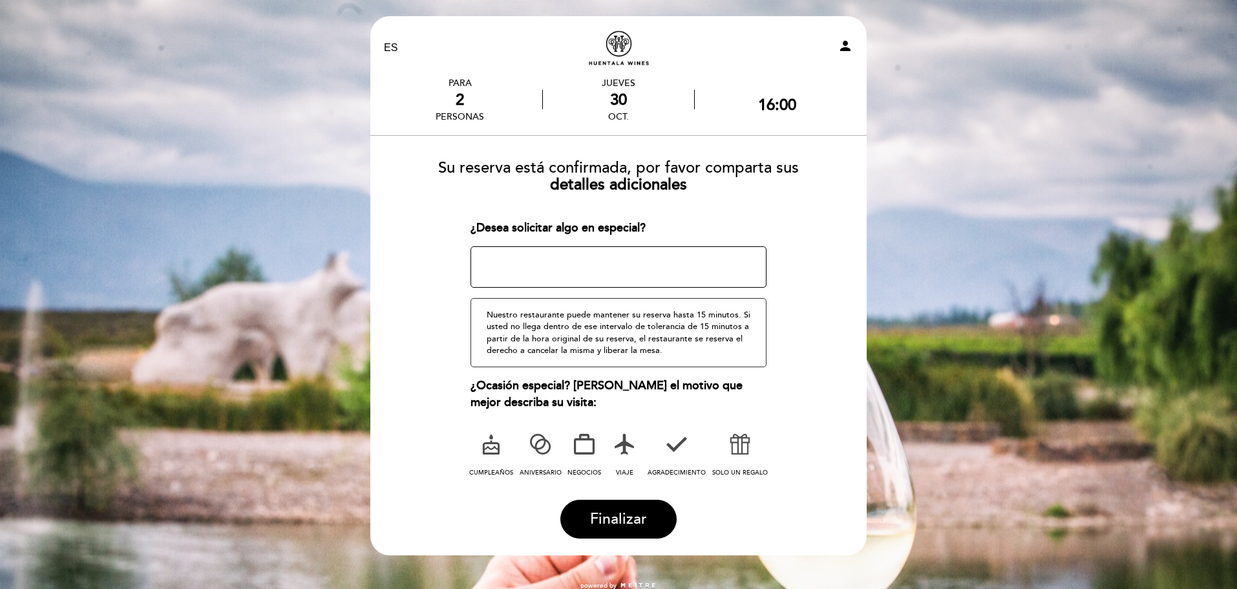
click at [543, 271] on textarea at bounding box center [619, 266] width 297 height 41
click at [505, 443] on icon at bounding box center [491, 444] width 34 height 34
click at [530, 262] on textarea at bounding box center [619, 266] width 297 height 41
type textarea "c"
type textarea "Celebramos el cumpleanos de mi novia"
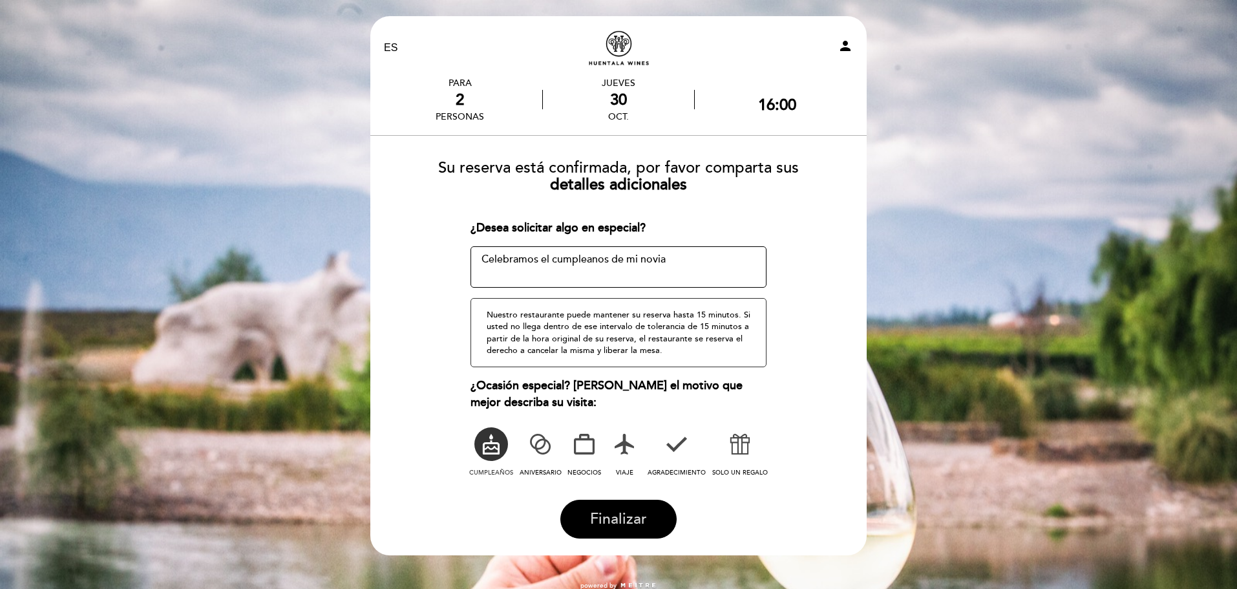
click at [611, 522] on span "Finalizar" at bounding box center [618, 519] width 57 height 18
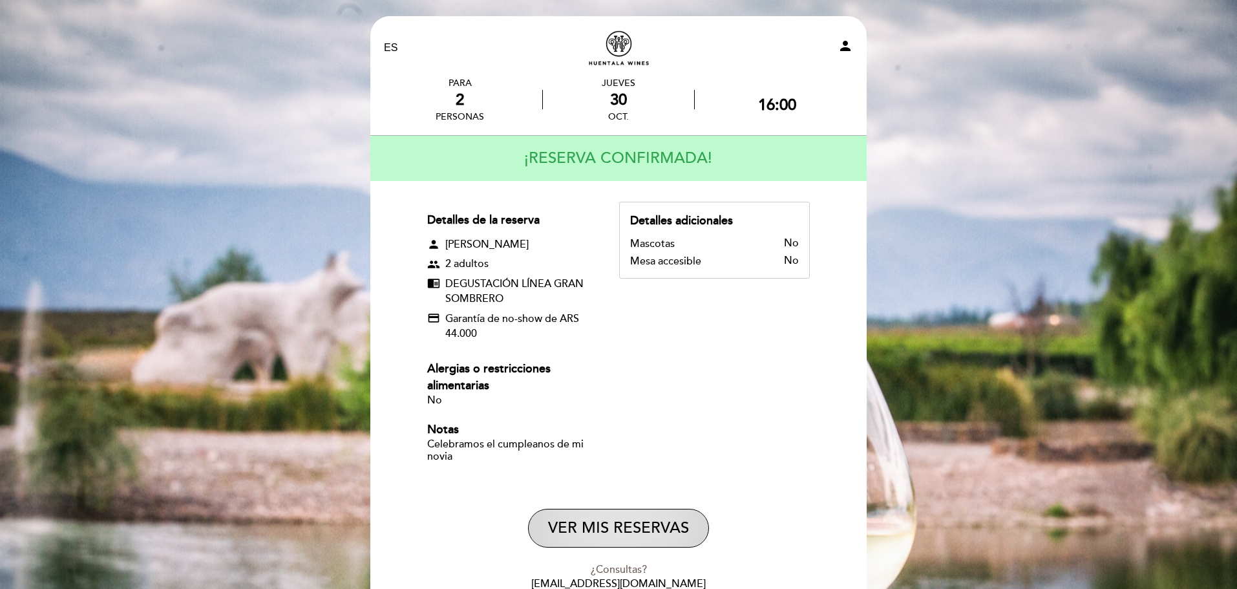
click at [653, 523] on button "VER MIS RESERVAS" at bounding box center [618, 528] width 181 height 39
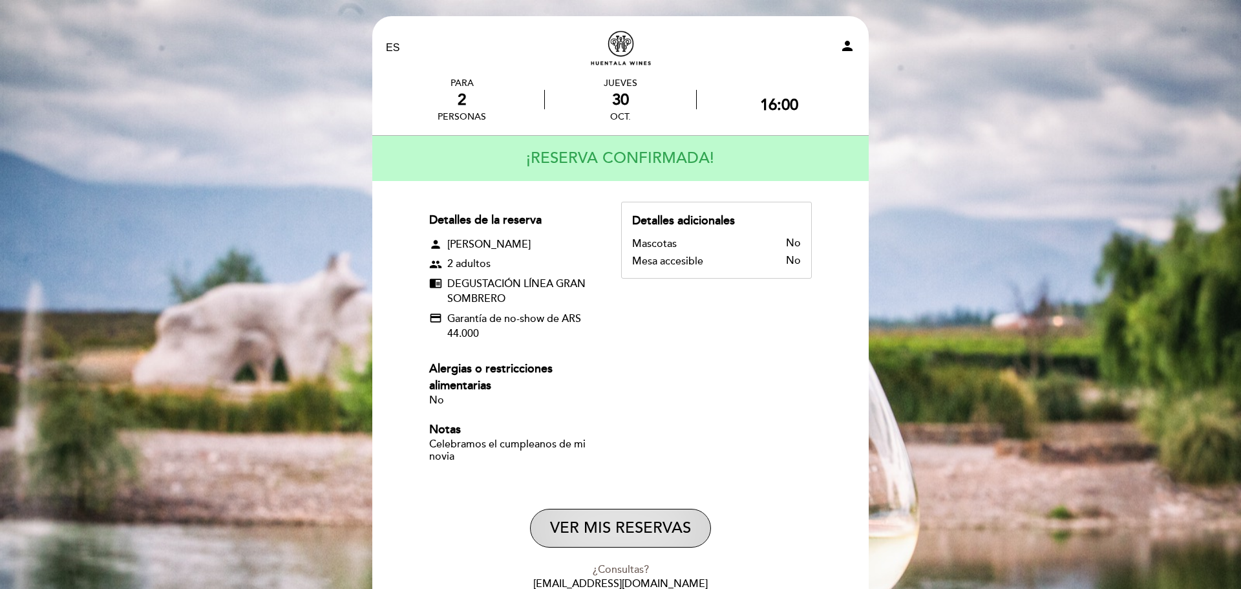
select select "es"
